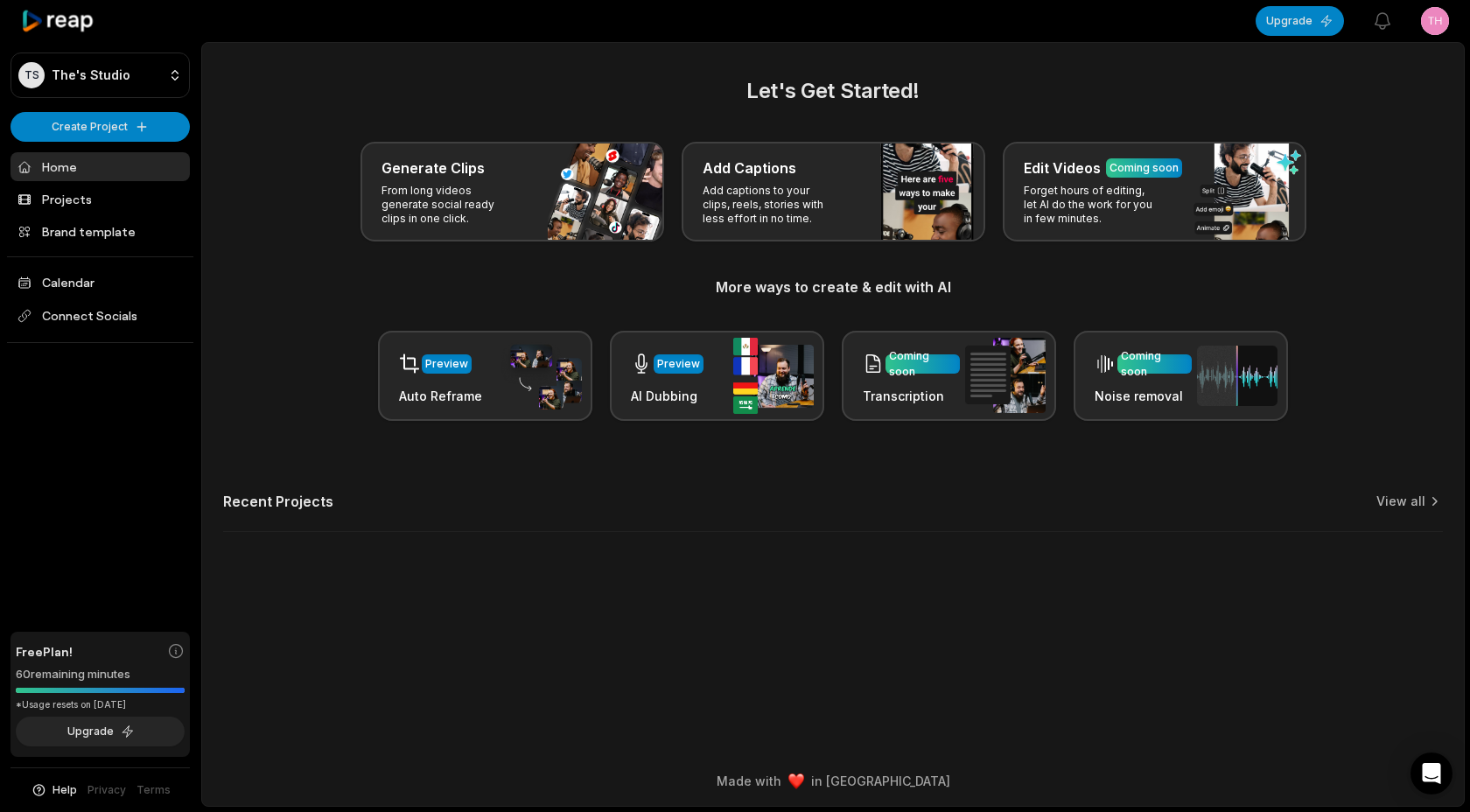
click at [441, 671] on main "Let's Get Started! Generate Clips From long videos generate social ready clips …" at bounding box center [833, 399] width 1261 height 713
click at [151, 125] on html "TS The's Studio Create Project Home Projects Brand template Calendar Connect So…" at bounding box center [735, 406] width 1470 height 812
click at [106, 160] on link "Create Clips" at bounding box center [100, 164] width 171 height 29
